Goal: Complete application form

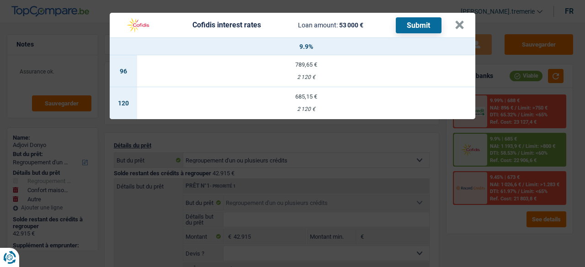
select select "refinancing"
select select "household"
select select "other"
select select "120"
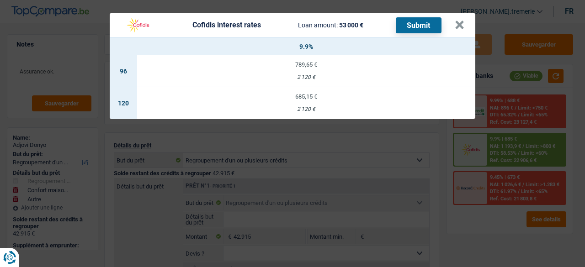
select select "alphacredit"
select select "120"
select select "refinancing"
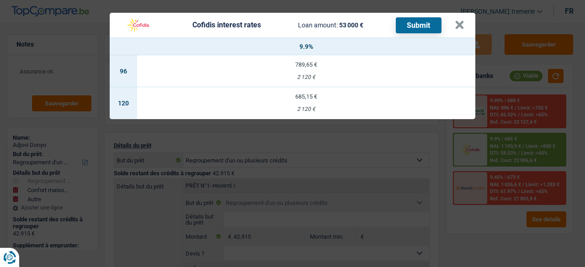
select select "household"
select select "yes"
select select "other"
select select "120"
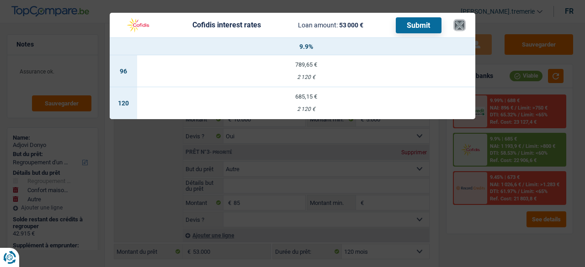
click at [458, 23] on button "×" at bounding box center [460, 25] width 10 height 9
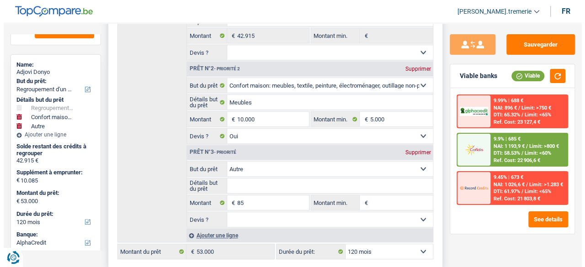
scroll to position [0, 0]
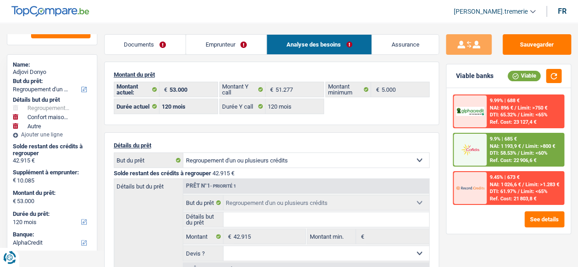
click at [155, 43] on link "Documents" at bounding box center [145, 45] width 81 height 20
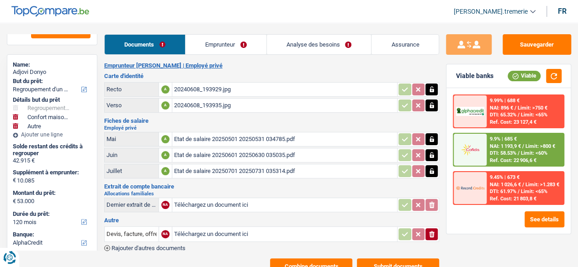
click at [216, 93] on div "20240608_193929.jpg" at bounding box center [285, 90] width 222 height 14
click at [298, 259] on button "Combine documents" at bounding box center [311, 267] width 82 height 16
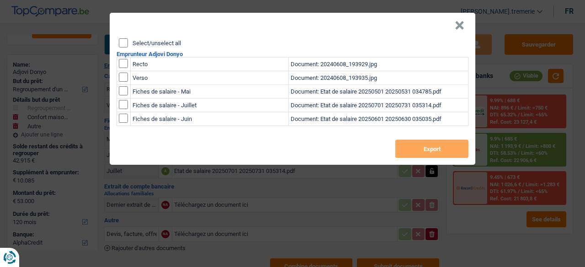
click at [125, 63] on input "checkbox" at bounding box center [123, 63] width 9 height 9
checkbox input "true"
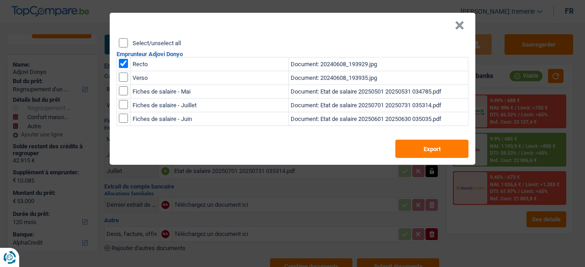
click at [127, 68] on input "checkbox" at bounding box center [123, 63] width 9 height 9
checkbox input "true"
click at [440, 147] on button "Export" at bounding box center [431, 149] width 73 height 18
